Goal: Complete application form: Complete application form

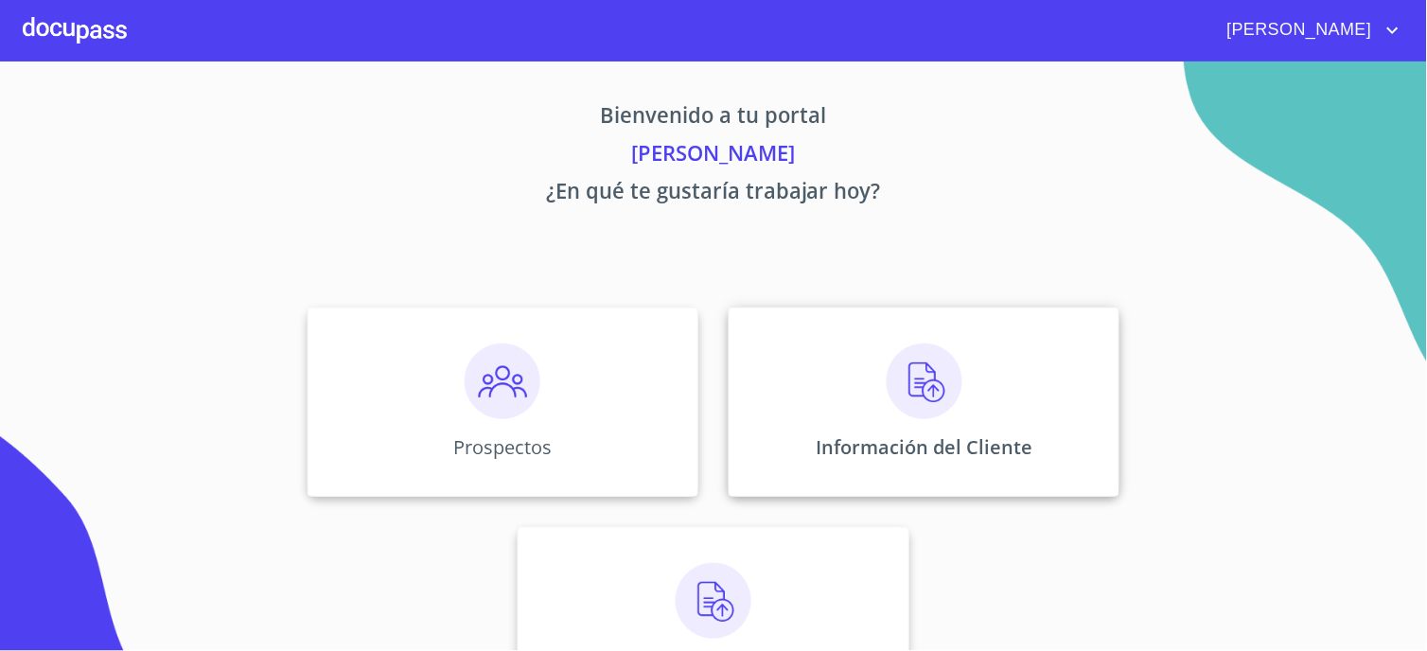
click at [1029, 452] on div "Información del Cliente" at bounding box center [924, 401] width 391 height 189
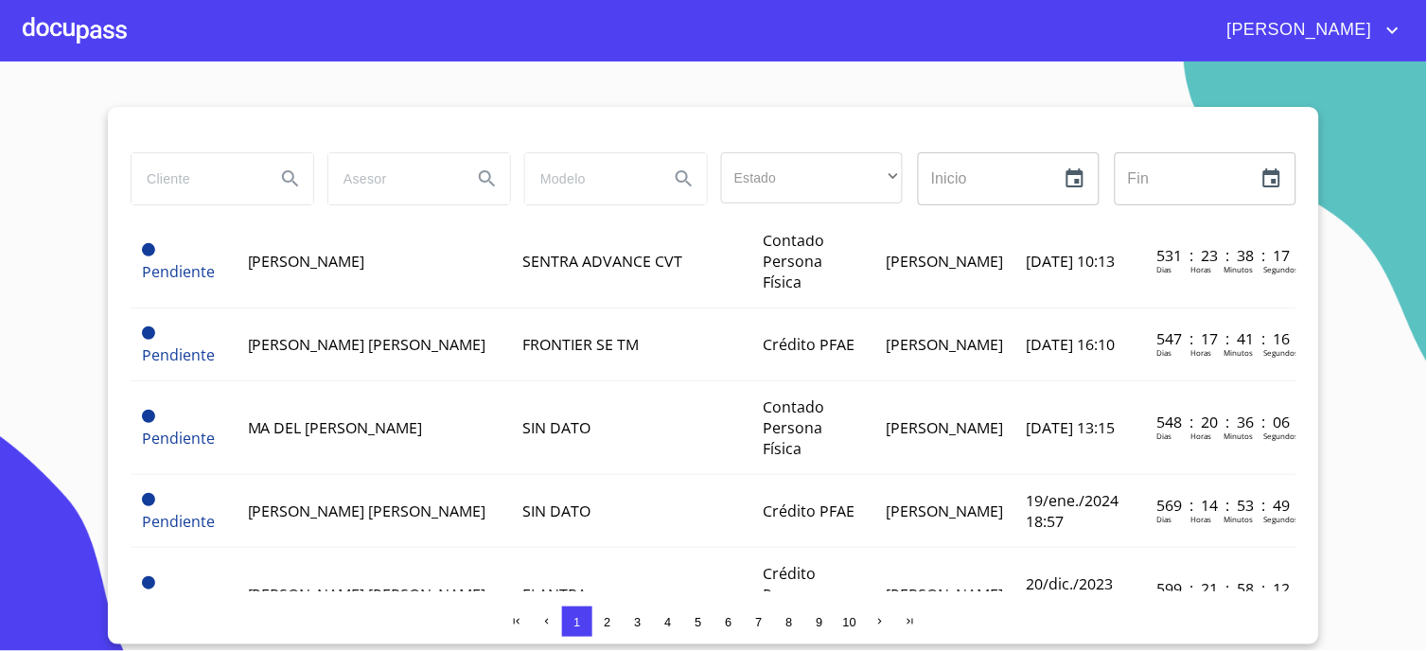
scroll to position [1520, 0]
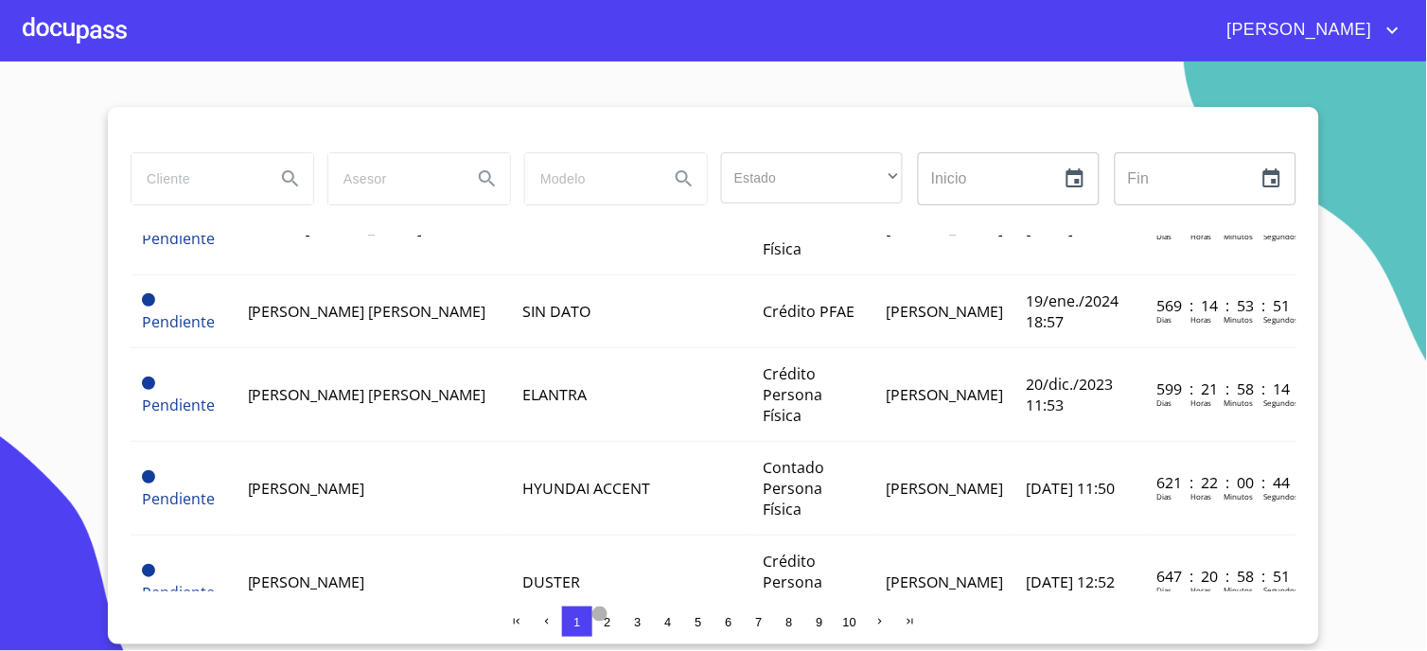
click at [615, 619] on span "2" at bounding box center [607, 621] width 15 height 15
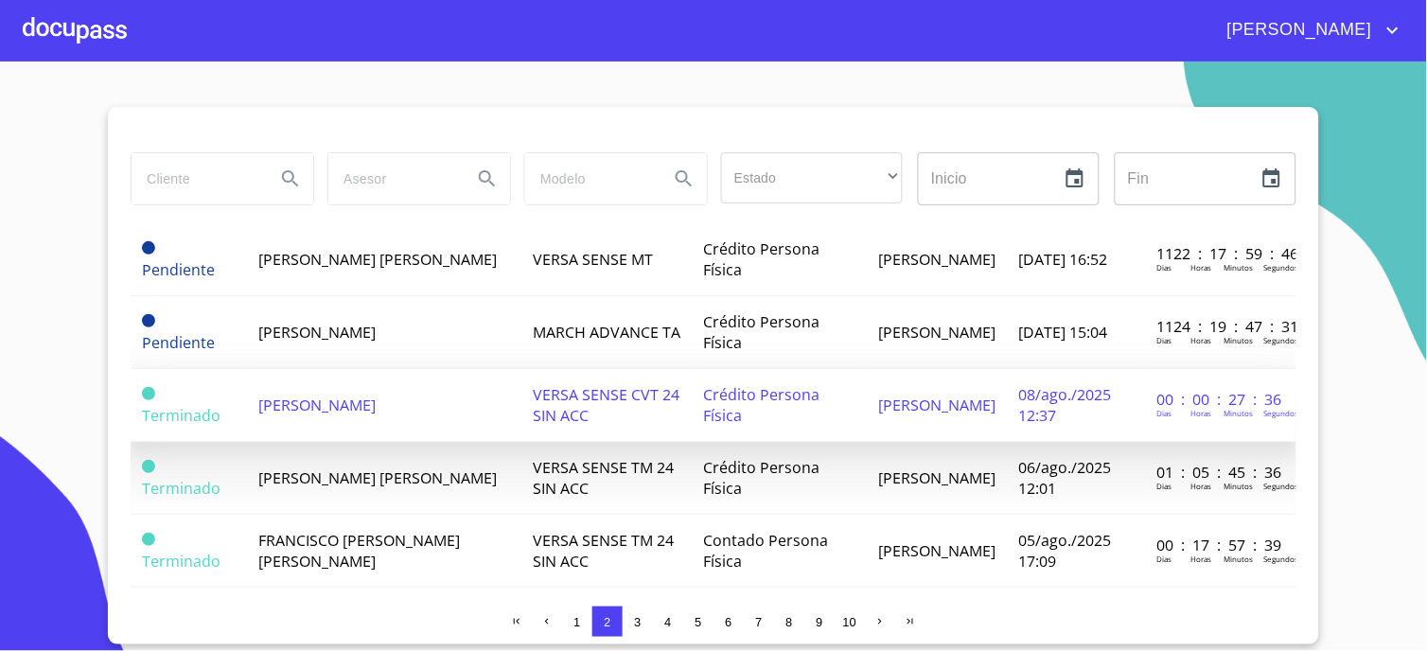
click at [414, 376] on td "[PERSON_NAME]" at bounding box center [384, 405] width 274 height 73
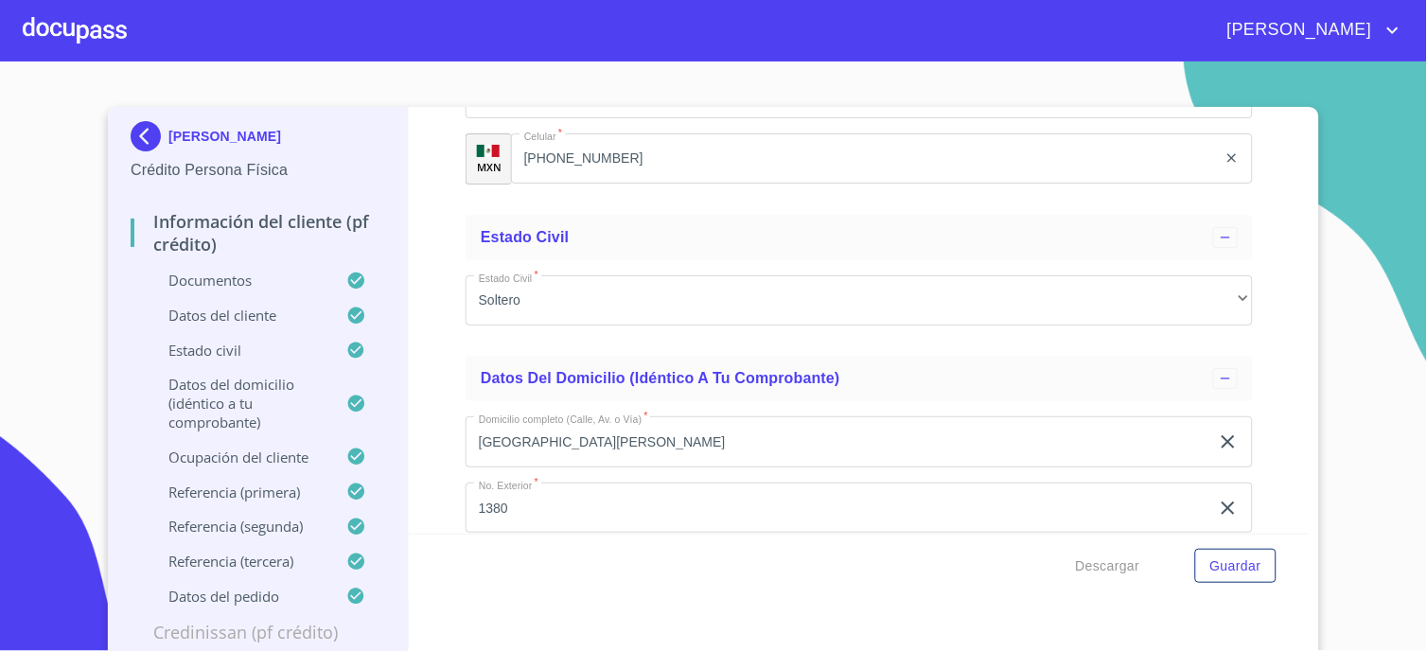
scroll to position [6412, 0]
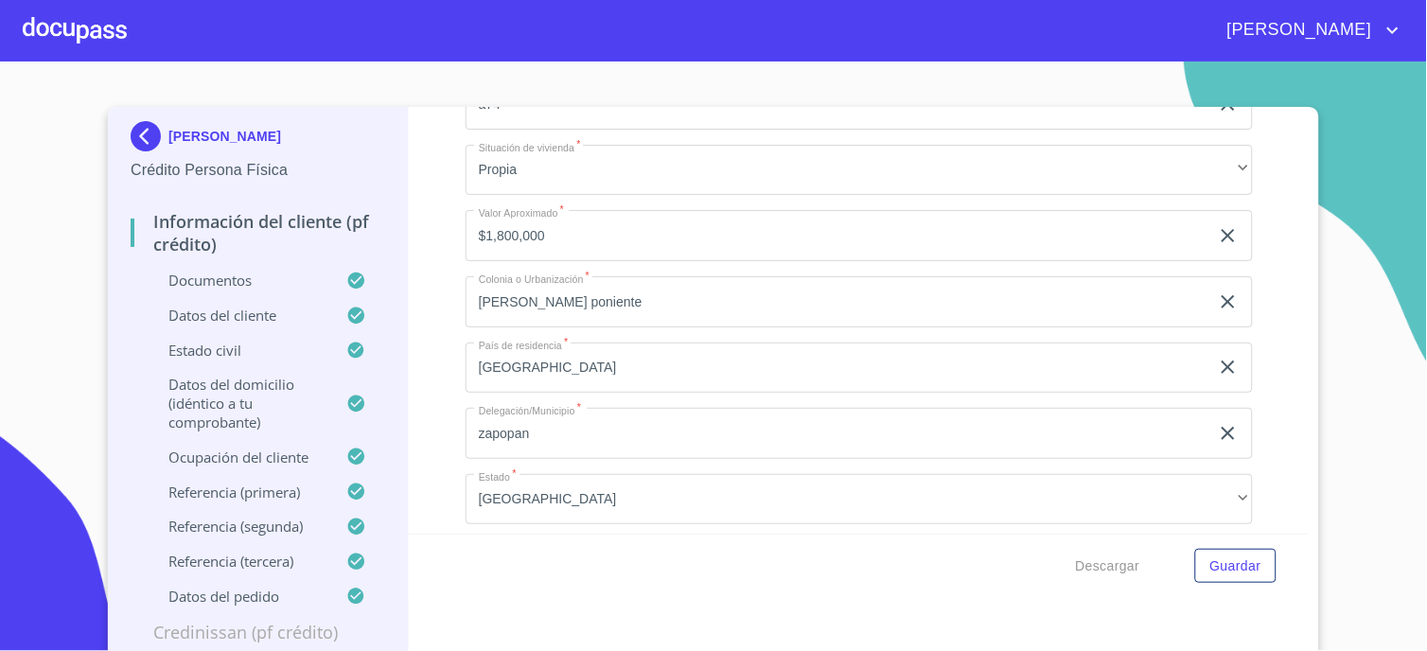
scroll to position [6938, 0]
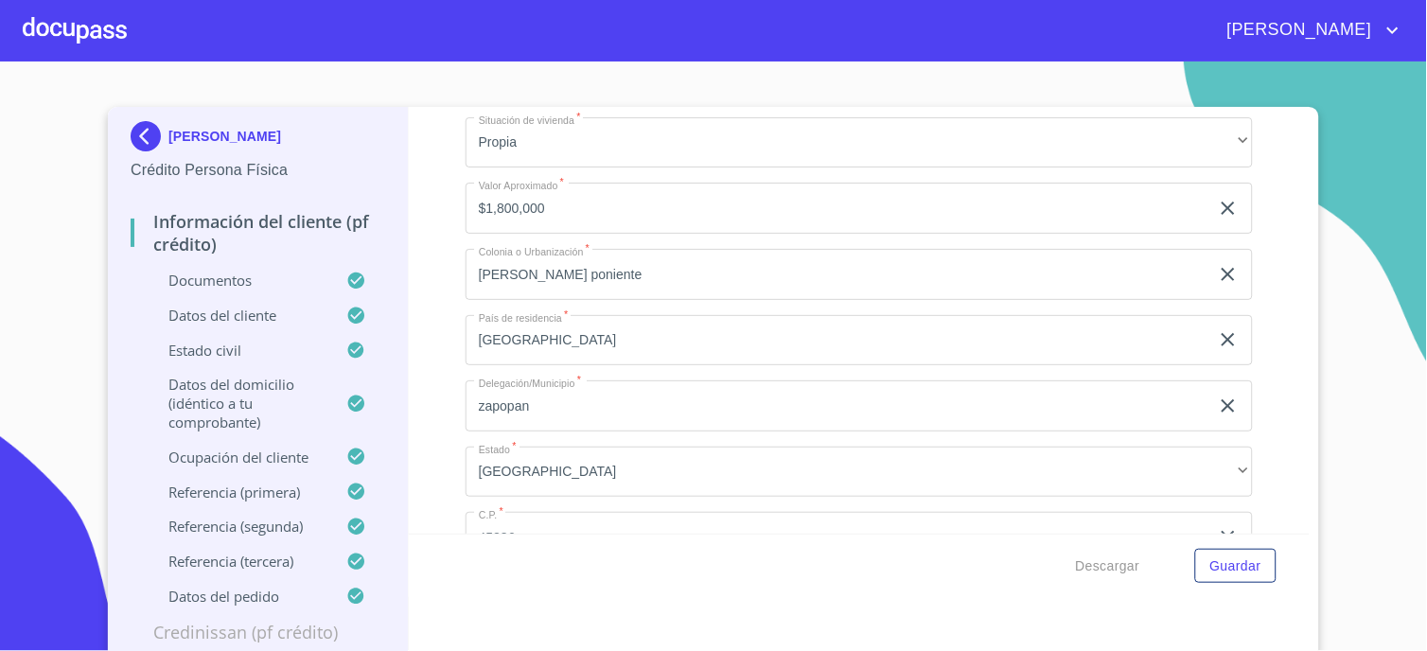
drag, startPoint x: 654, startPoint y: 310, endPoint x: 537, endPoint y: 312, distance: 116.4
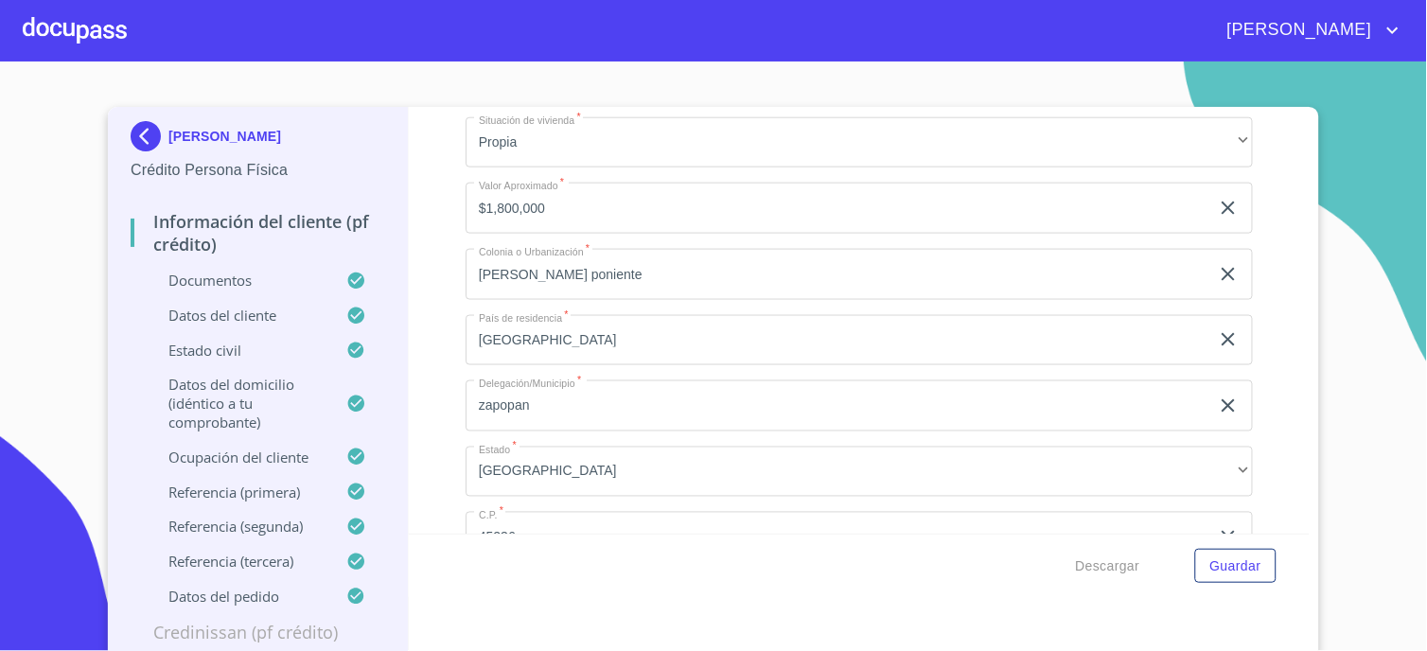
click at [424, 284] on div "Información del cliente (PF crédito) Documentos Documento de identificación.   …" at bounding box center [860, 320] width 902 height 427
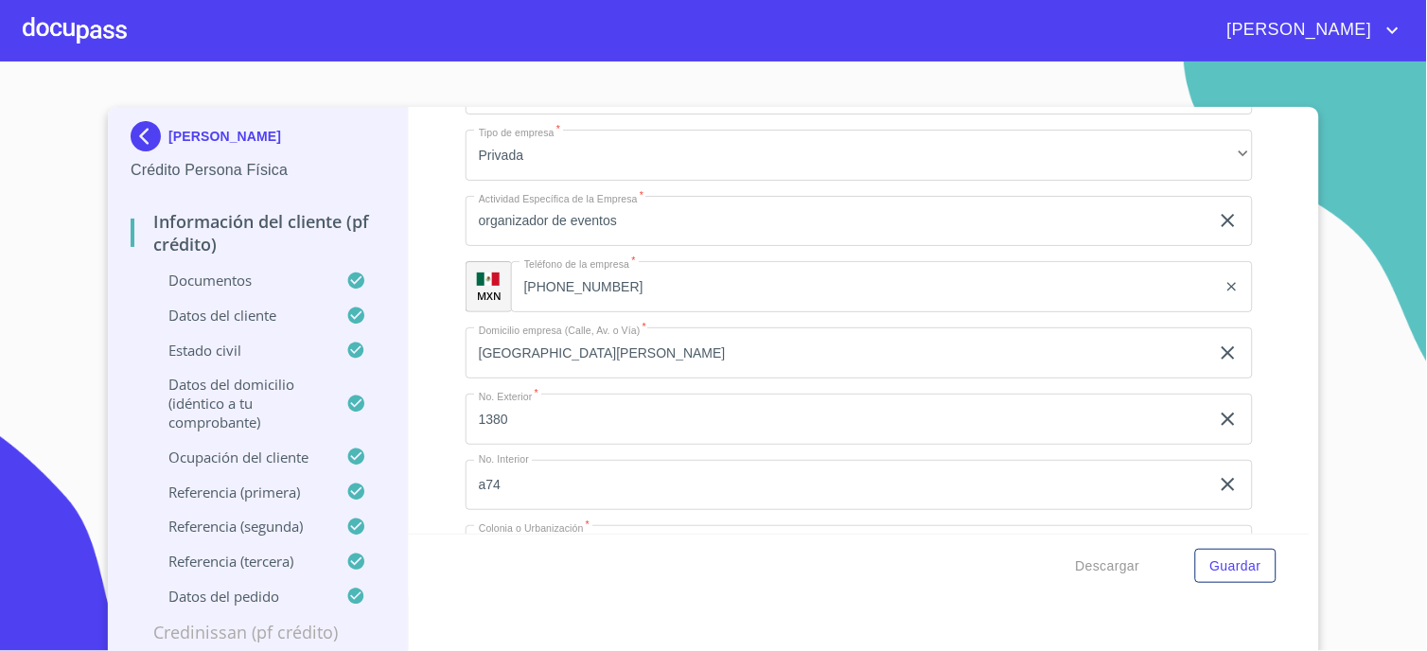
scroll to position [8094, 0]
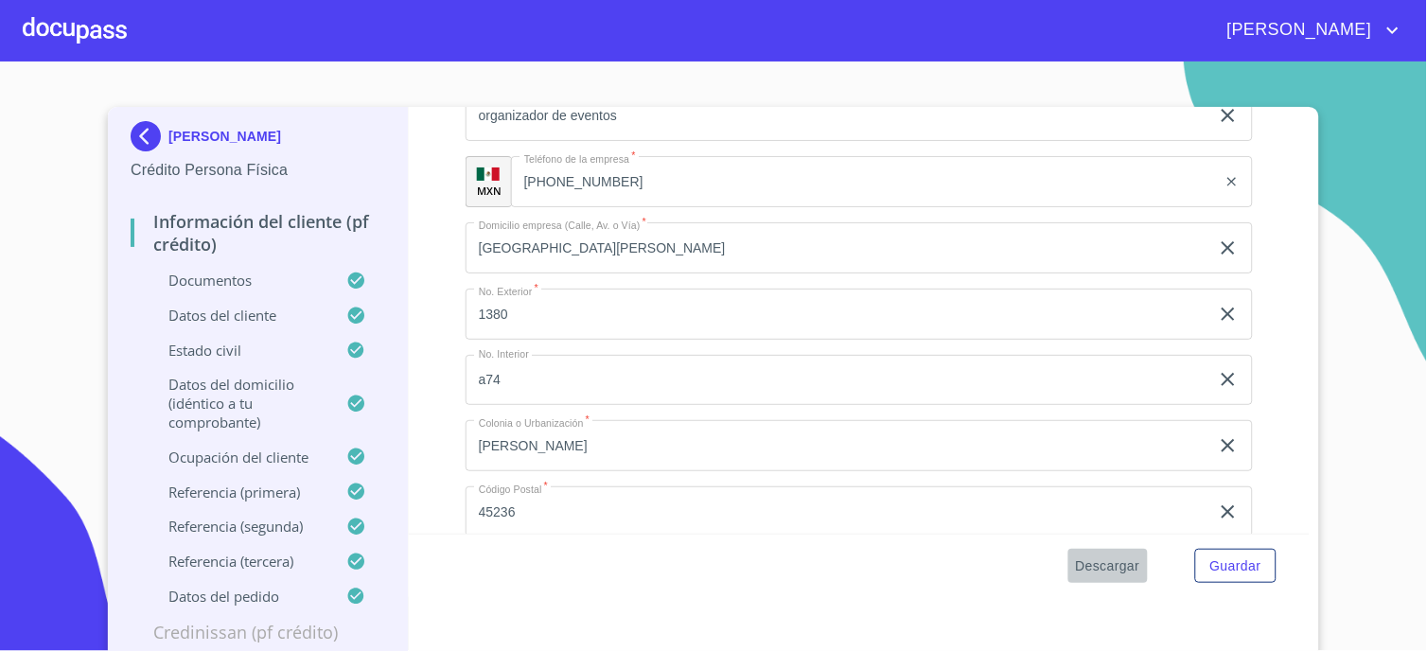
click at [1090, 563] on span "Descargar" at bounding box center [1108, 566] width 64 height 24
click at [1093, 569] on span "Descargar" at bounding box center [1108, 566] width 64 height 24
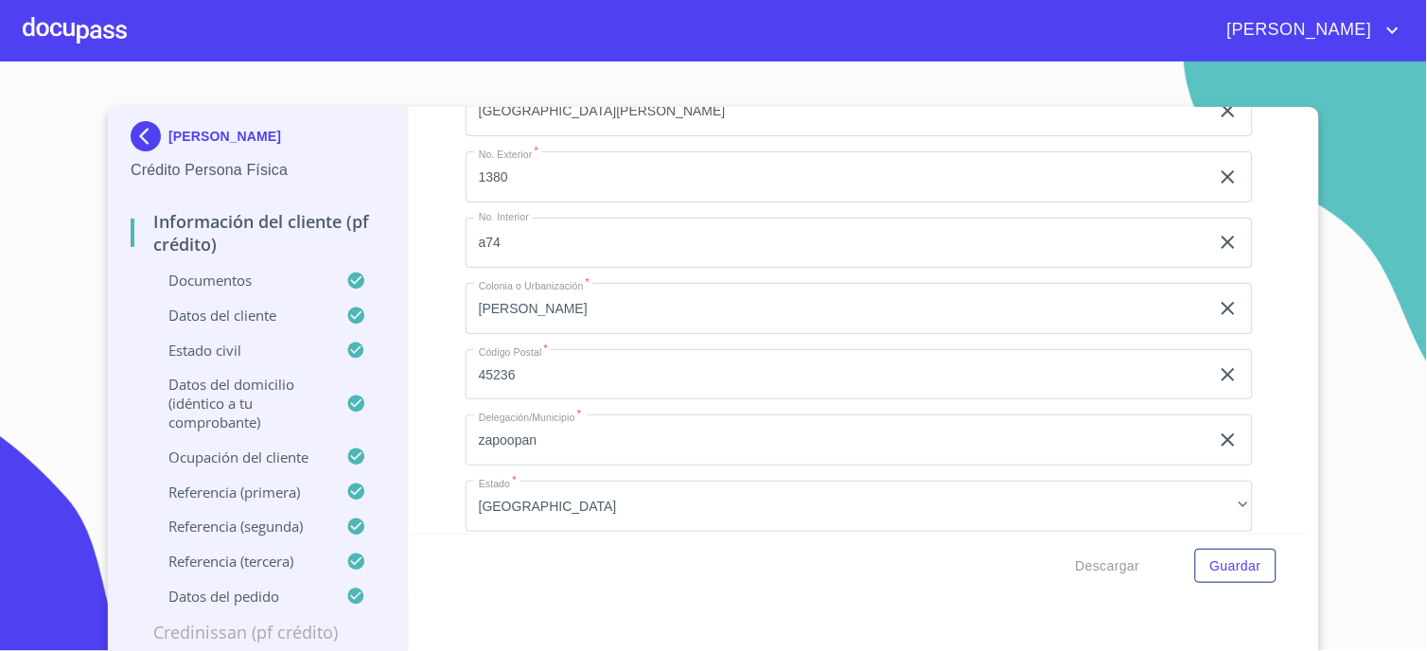
scroll to position [8199, 0]
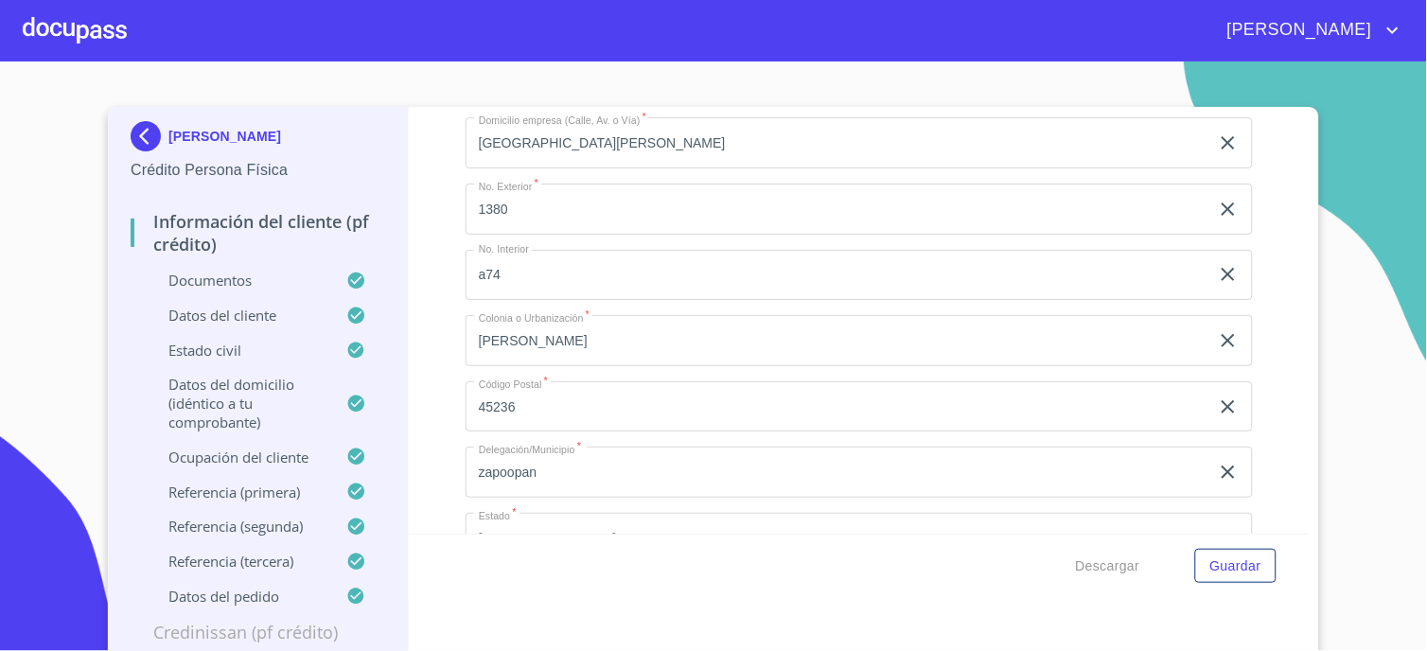
drag, startPoint x: 575, startPoint y: 256, endPoint x: 458, endPoint y: 260, distance: 117.4
